Goal: Information Seeking & Learning: Learn about a topic

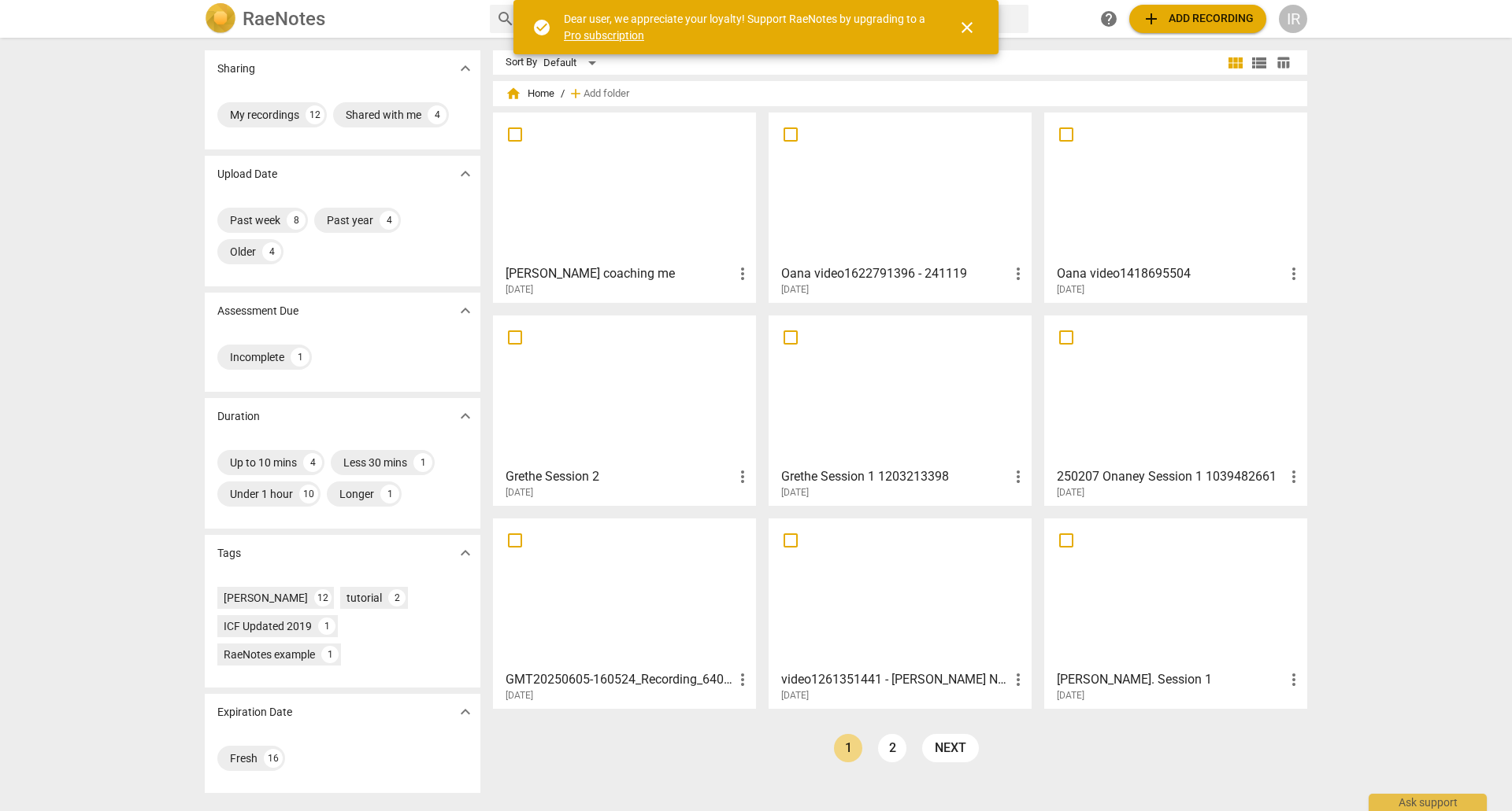
click at [888, 398] on div at bounding box center [899, 390] width 252 height 139
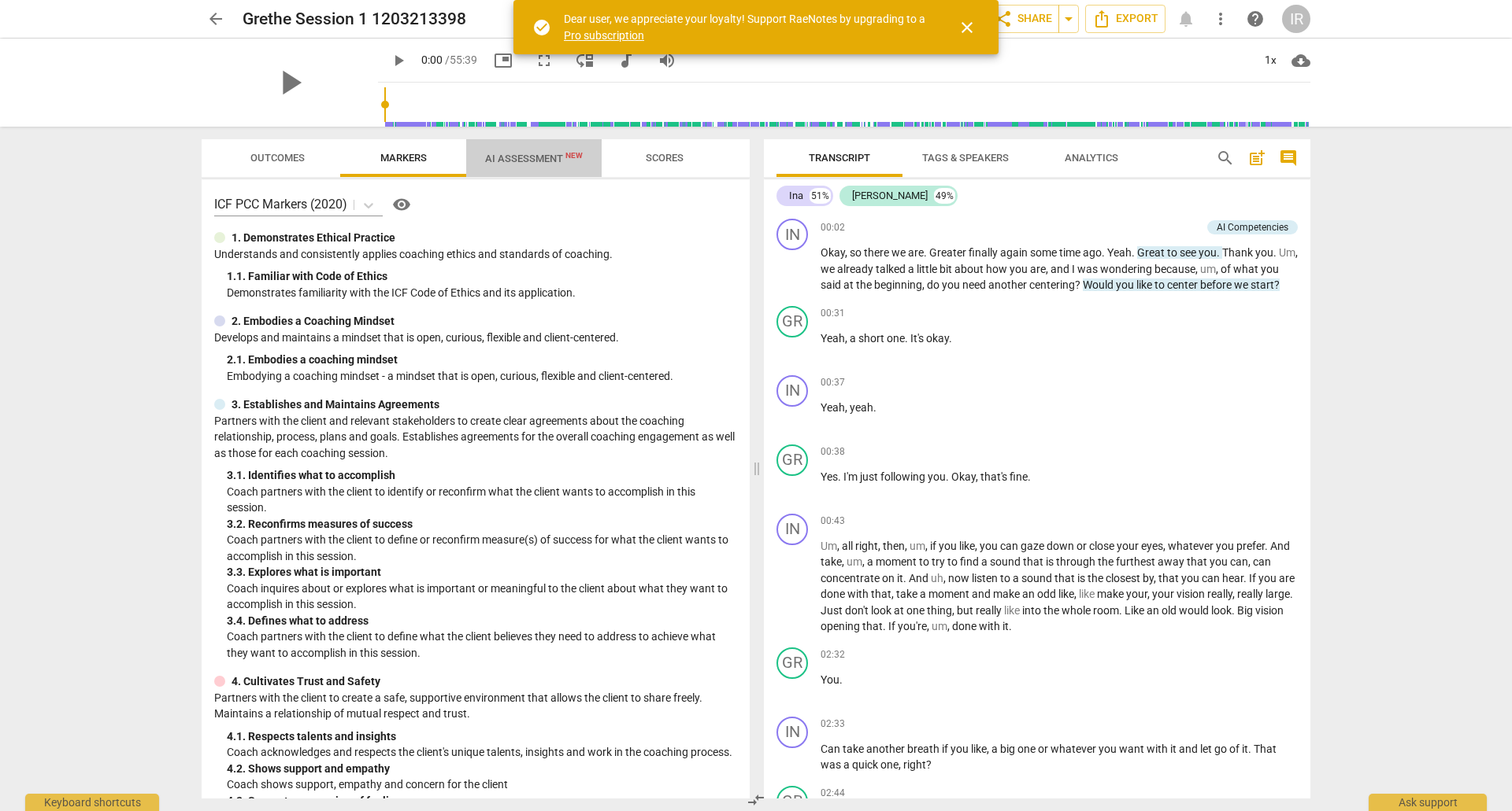
click at [506, 156] on span "AI Assessment New" at bounding box center [533, 158] width 97 height 12
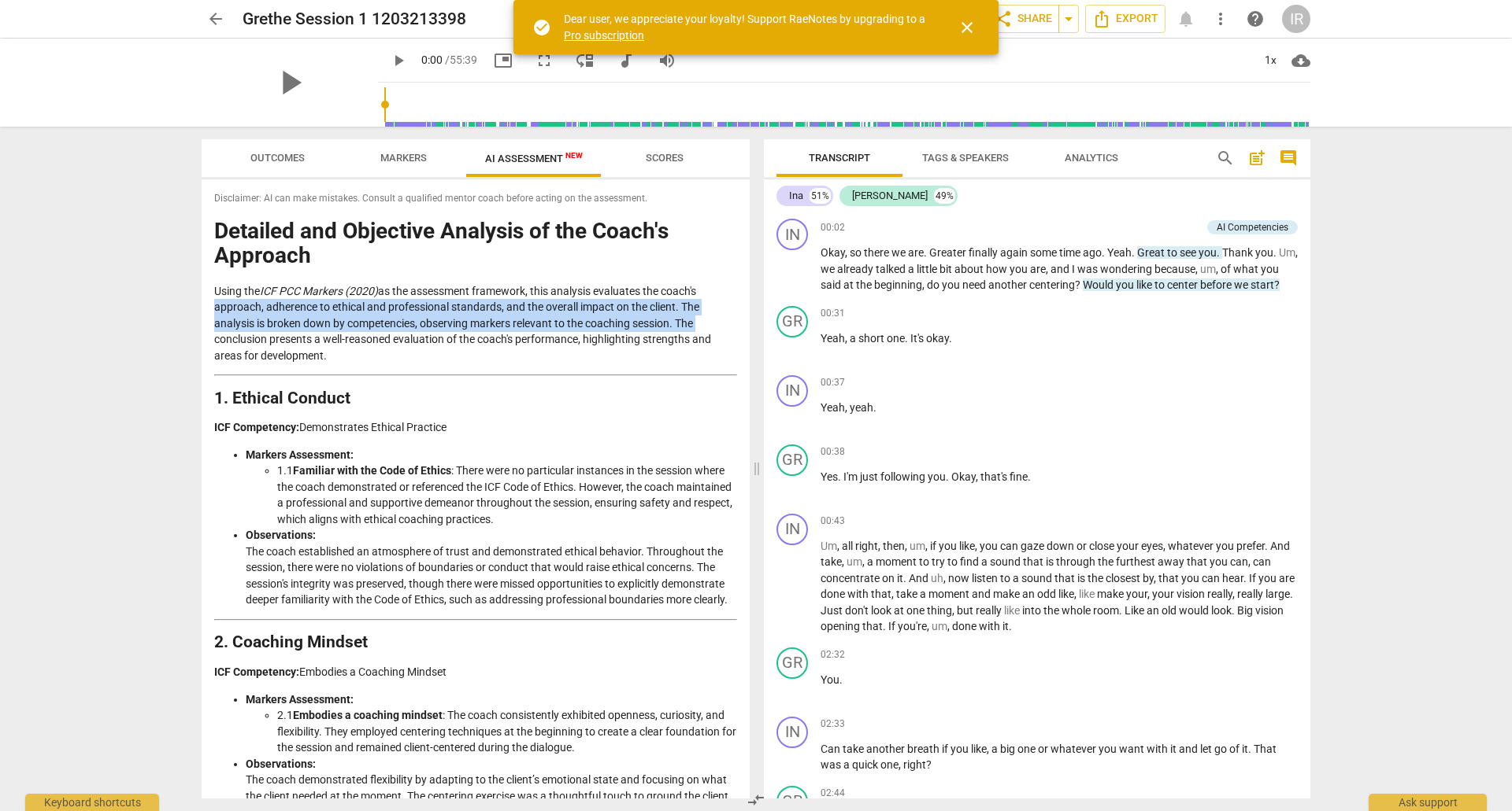
drag, startPoint x: 742, startPoint y: 284, endPoint x: 750, endPoint y: 317, distance: 34.0
click at [750, 317] on div "Outcomes Markers AI Assessment New Scores Disclaimer: AI can make mistakes. Con…" at bounding box center [472, 469] width 567 height 685
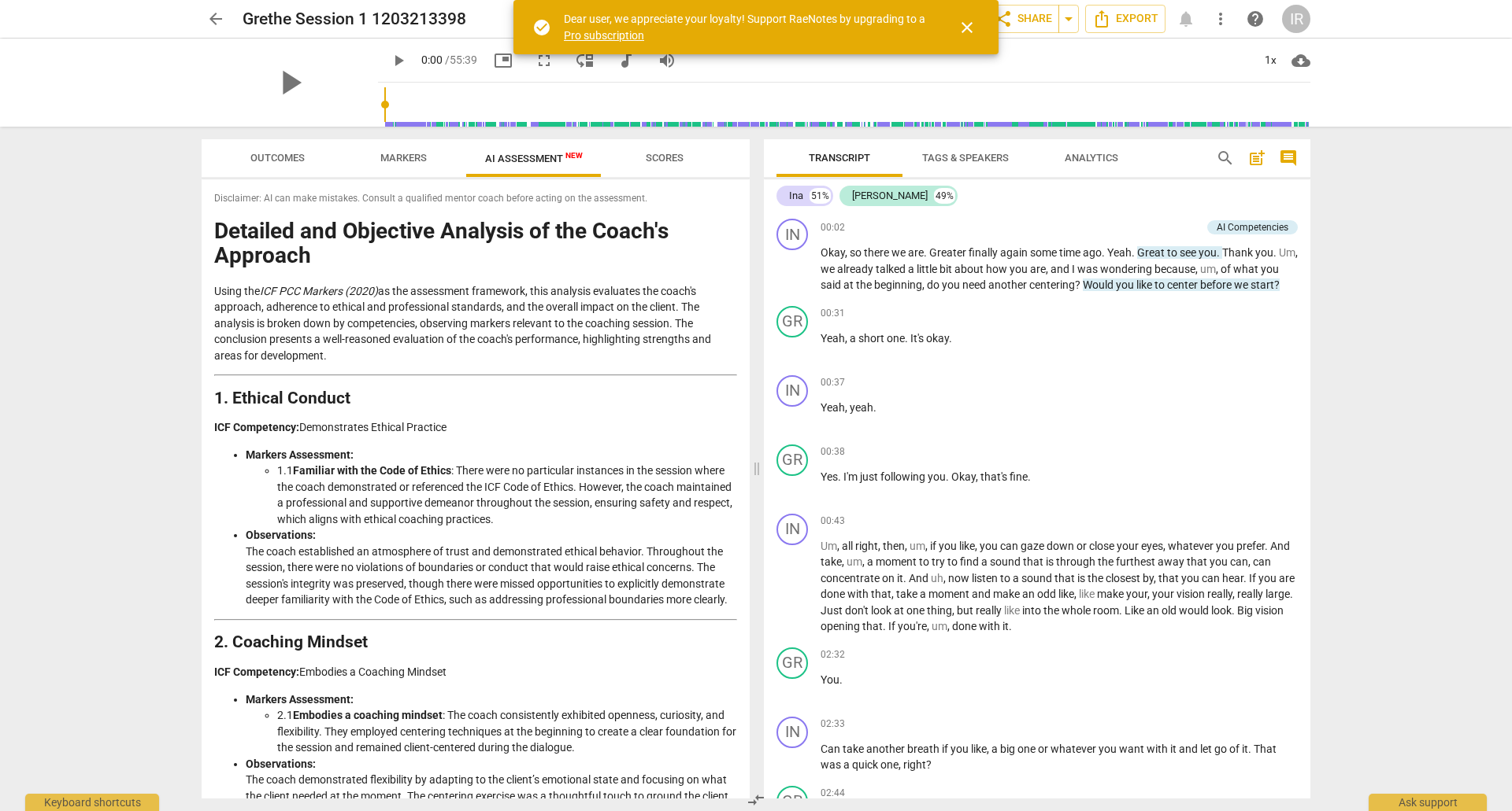
click at [581, 547] on li "Observations: The coach established an atmosphere of trust and demonstrated eth…" at bounding box center [491, 567] width 491 height 81
click at [815, 236] on div "IN play_arrow pause" at bounding box center [798, 256] width 44 height 75
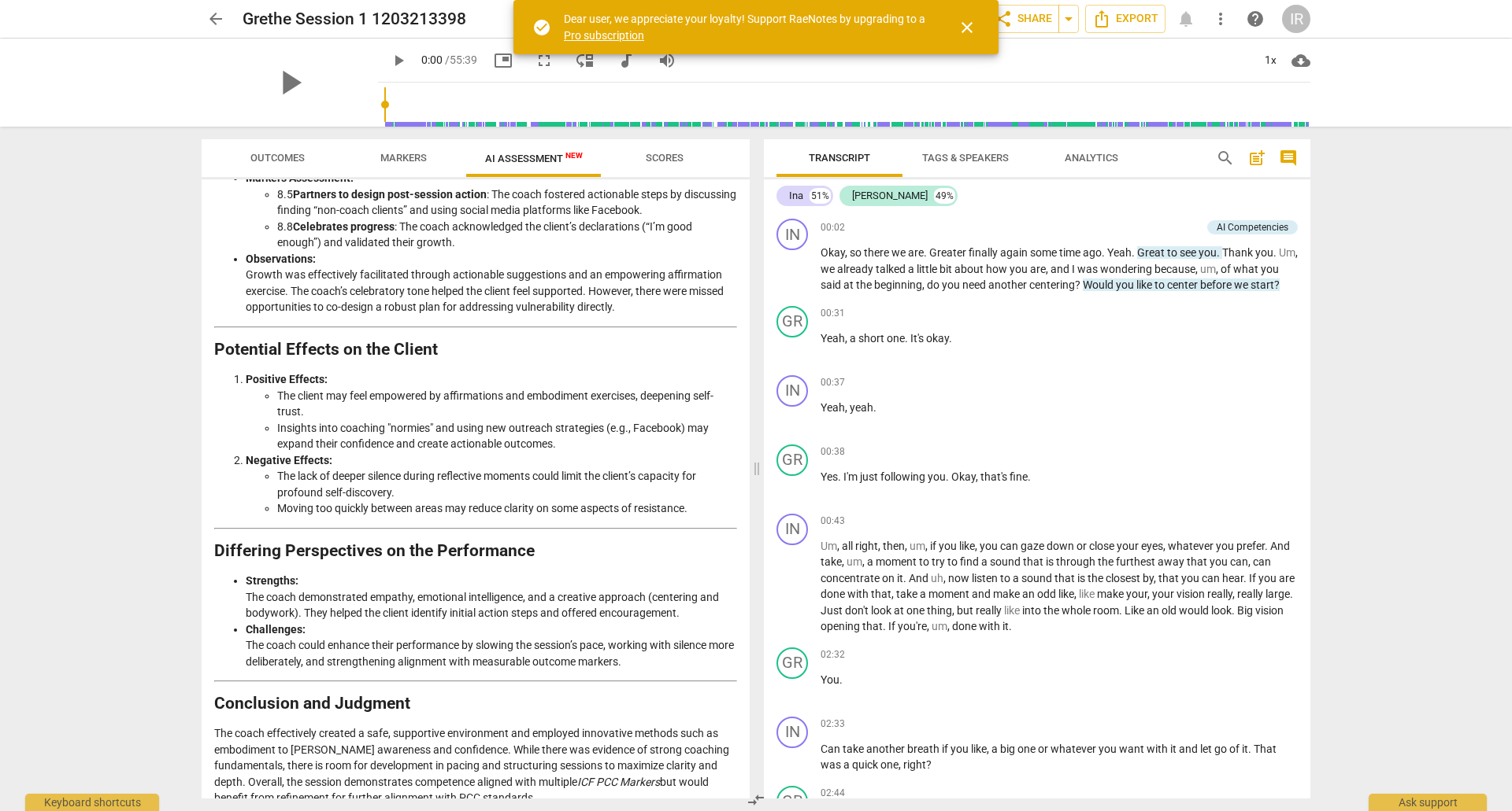
scroll to position [2265, 0]
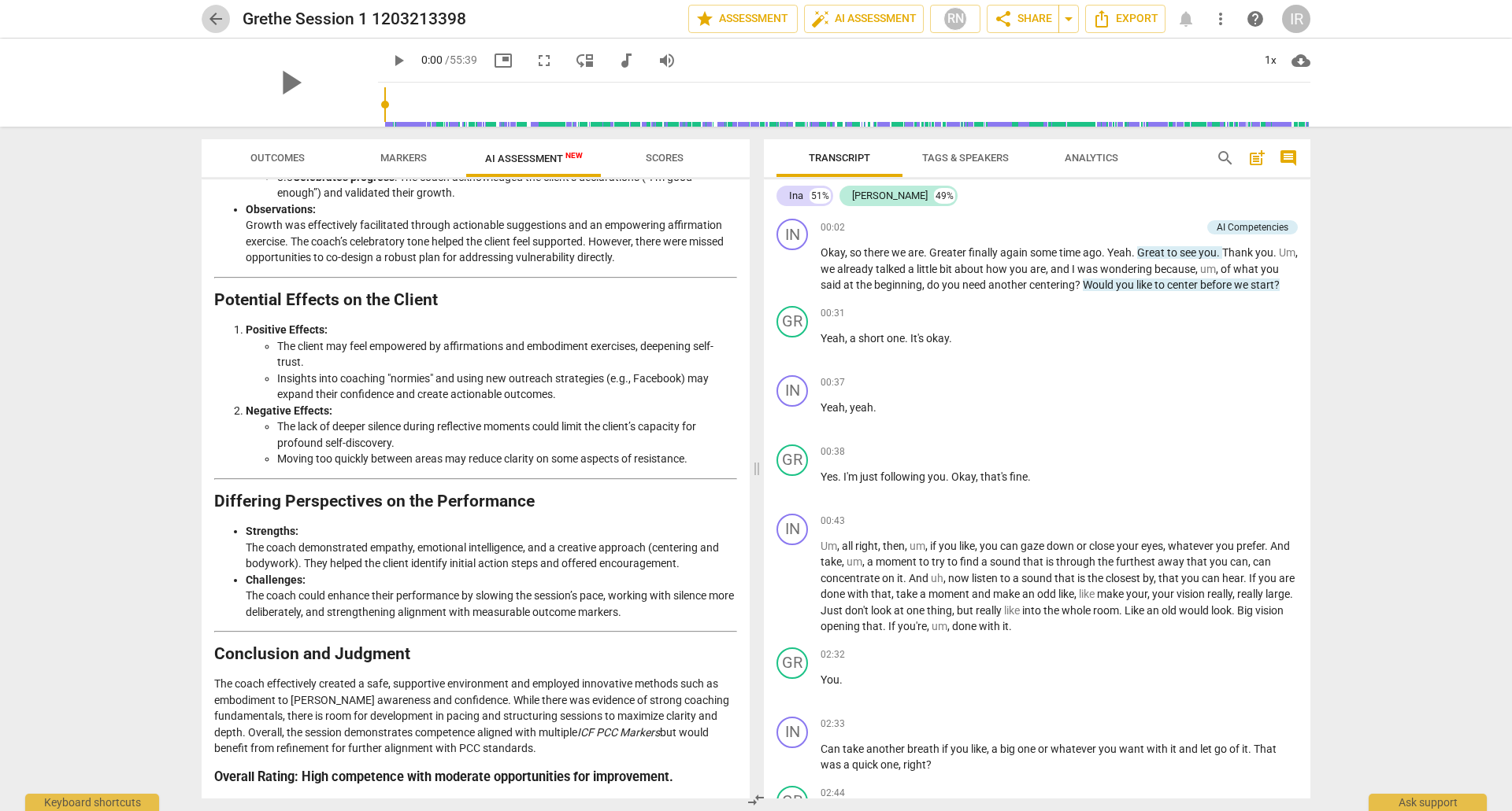
click at [212, 19] on span "arrow_back" at bounding box center [215, 18] width 18 height 18
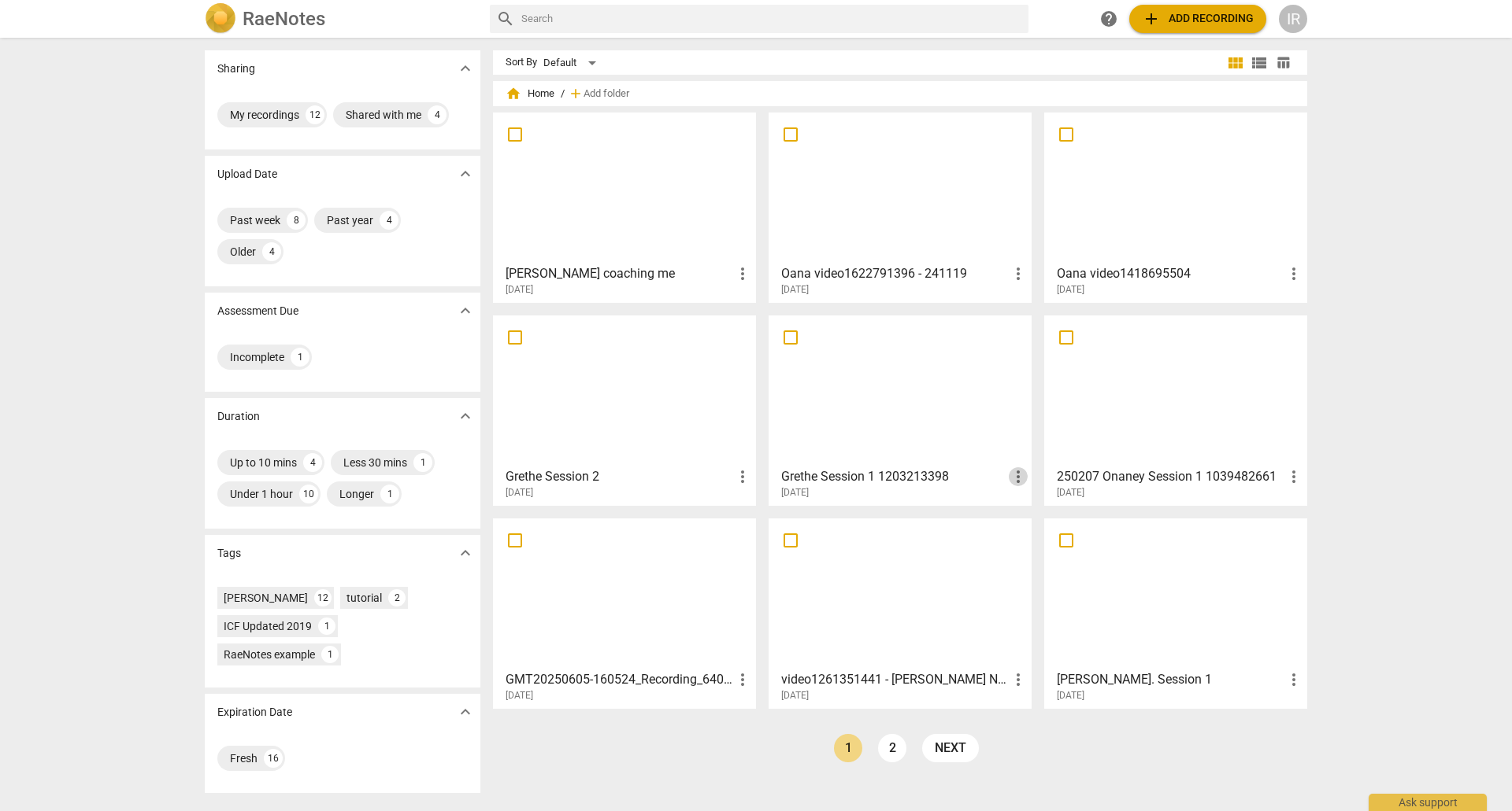
click at [1016, 471] on span "more_vert" at bounding box center [1017, 477] width 18 height 18
click at [902, 473] on div at bounding box center [756, 405] width 1512 height 811
click at [877, 396] on div at bounding box center [899, 390] width 252 height 139
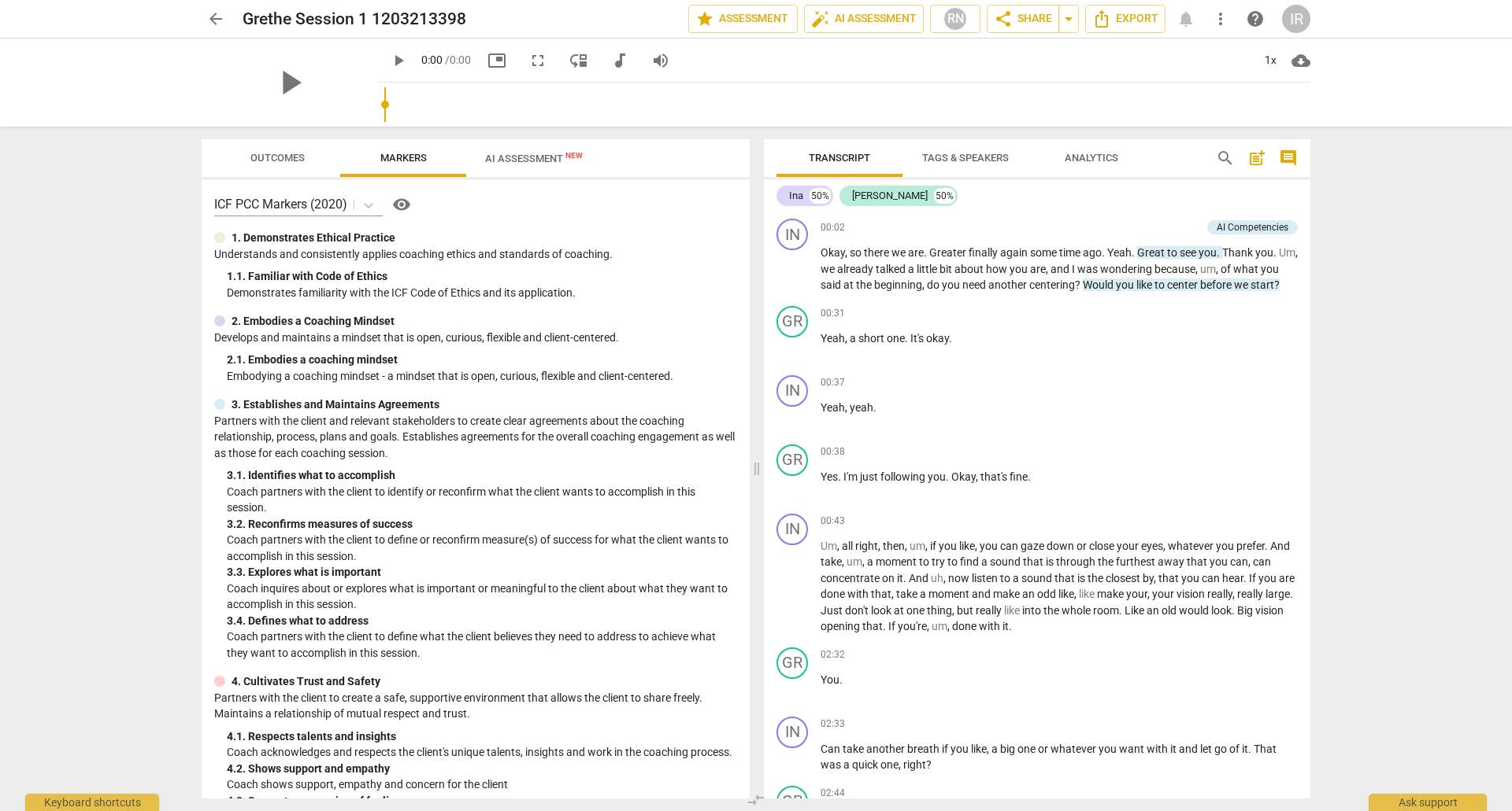
click at [517, 150] on span "AI Assessment New" at bounding box center [534, 158] width 135 height 23
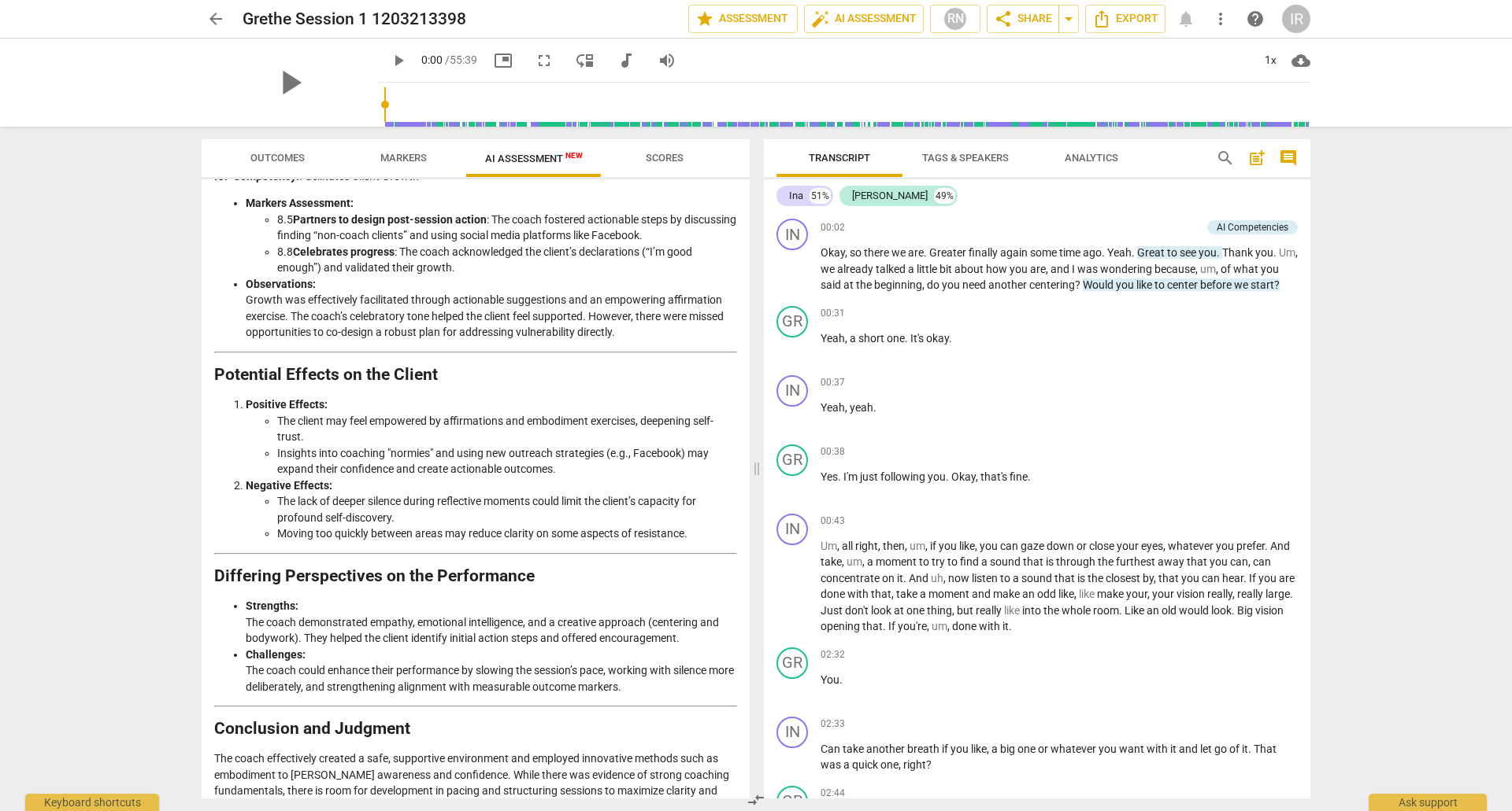
scroll to position [2265, 0]
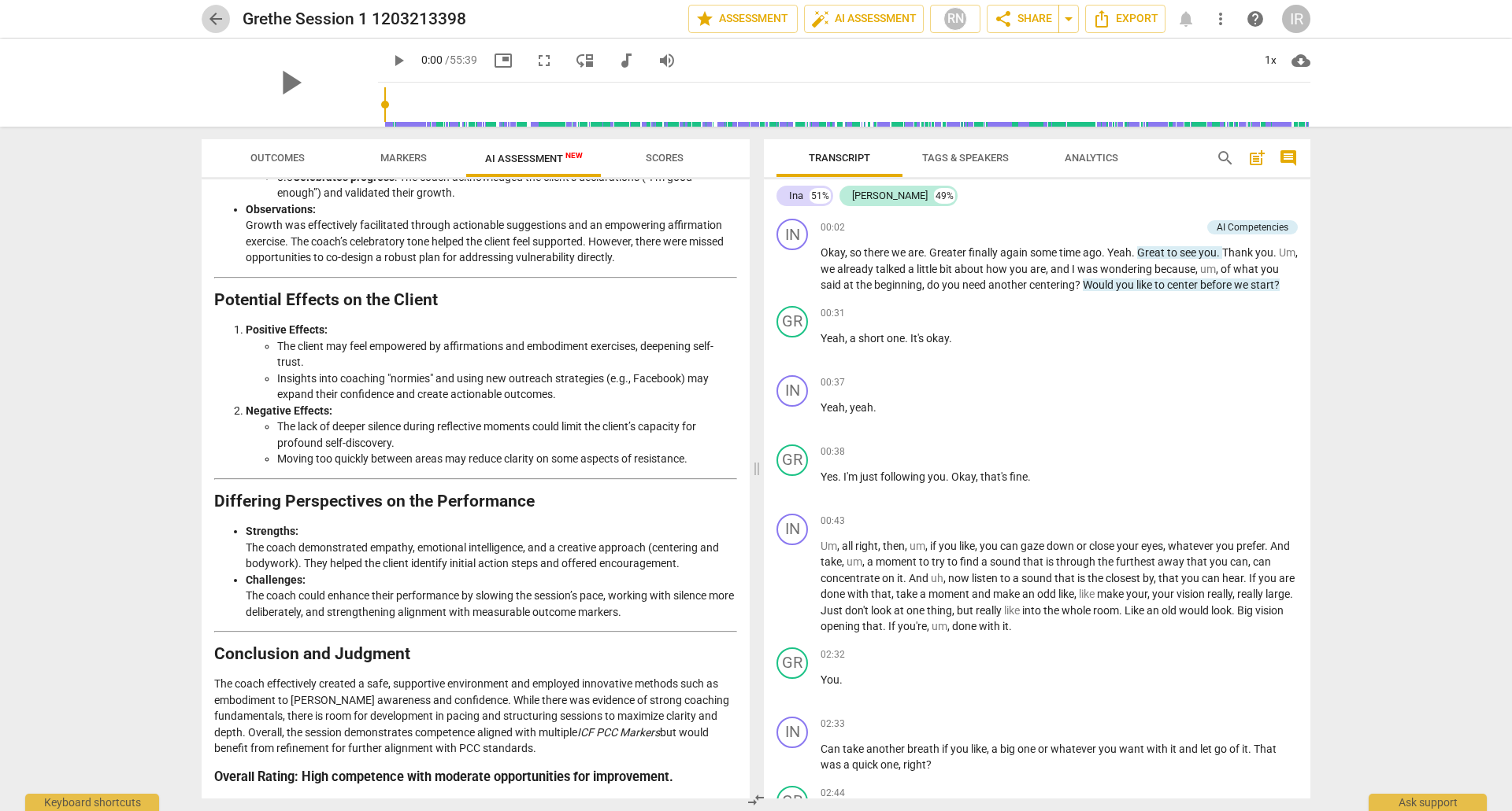
click at [212, 15] on span "arrow_back" at bounding box center [215, 18] width 18 height 18
